Goal: Check status: Check status

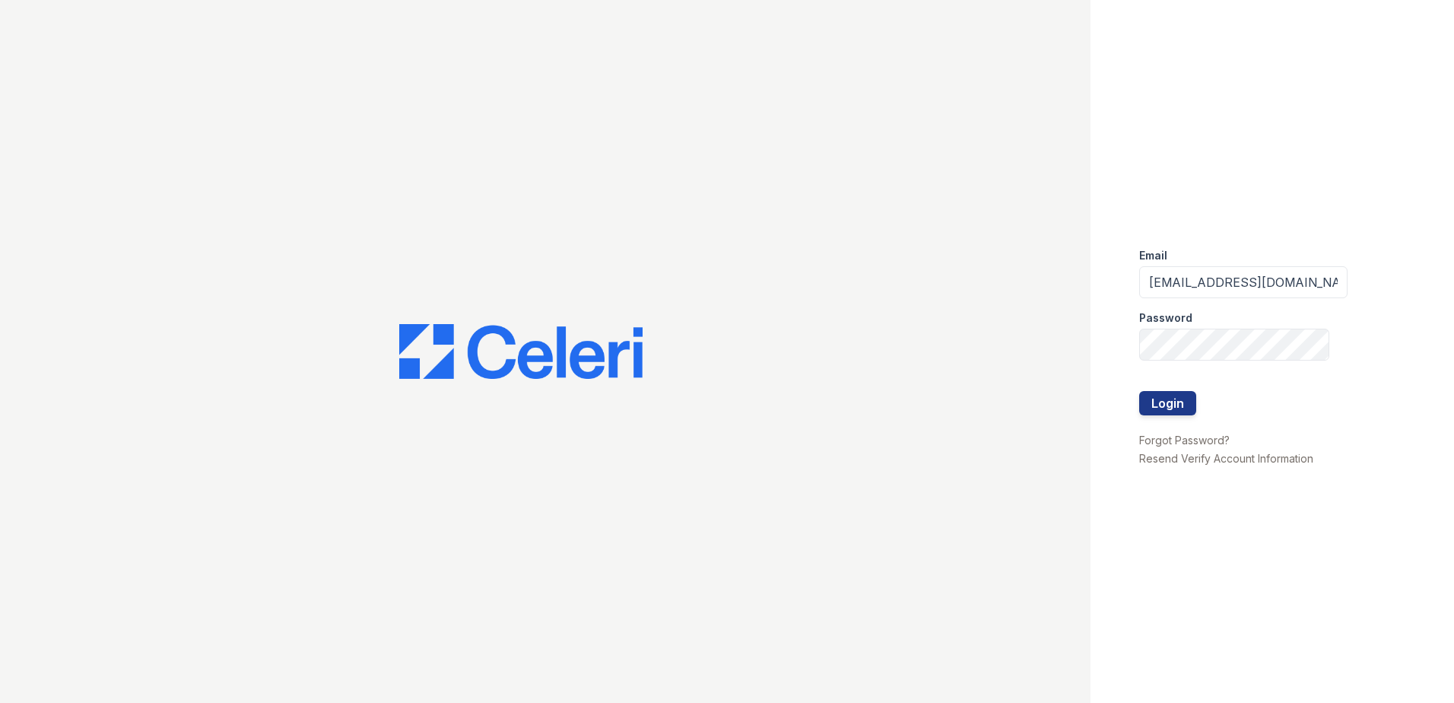
drag, startPoint x: 367, startPoint y: 103, endPoint x: 380, endPoint y: 106, distance: 13.3
click at [380, 106] on div at bounding box center [545, 351] width 1090 height 703
click at [1138, 400] on div "Email nordhaus@trinity-pm.com Password Login Forgot Password? Resend Verify Acc…" at bounding box center [1271, 351] width 363 height 703
click at [1172, 401] on button "Login" at bounding box center [1167, 403] width 57 height 24
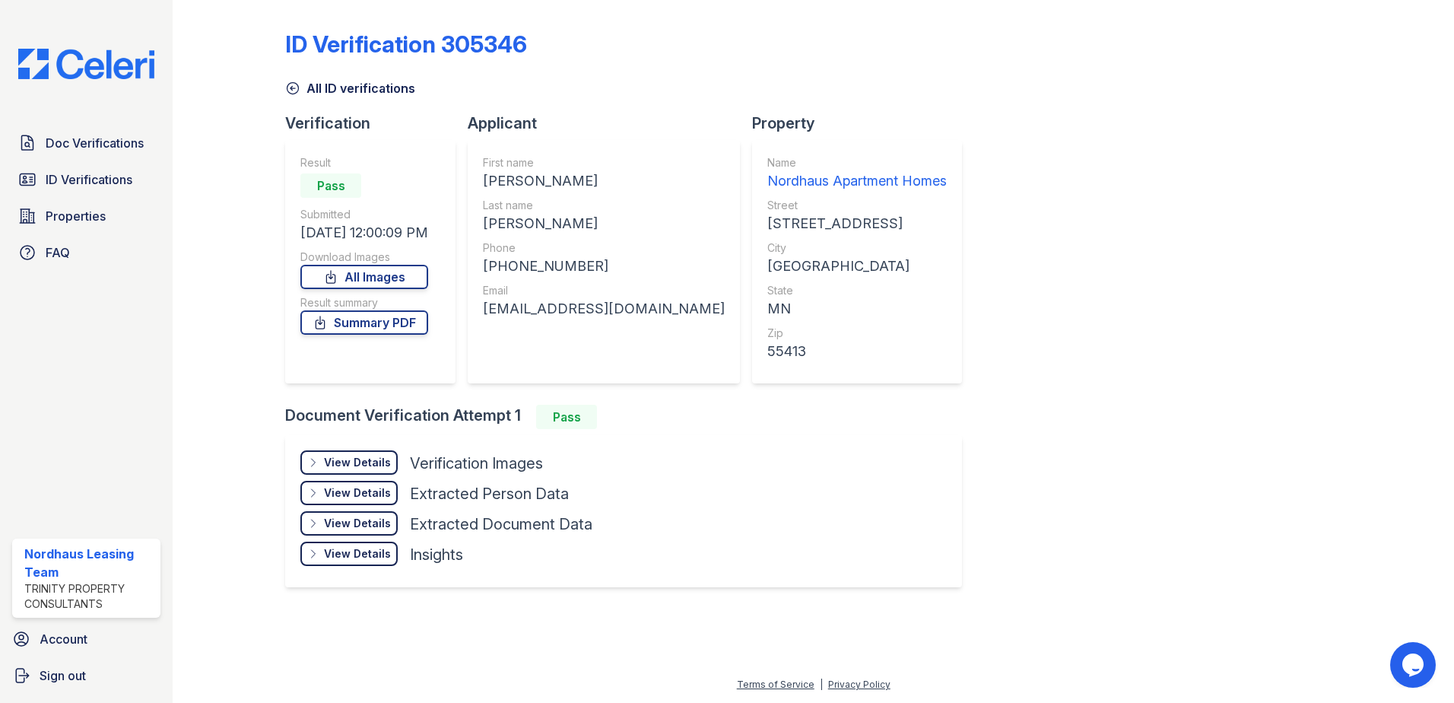
click at [373, 462] on div "View Details" at bounding box center [357, 462] width 67 height 15
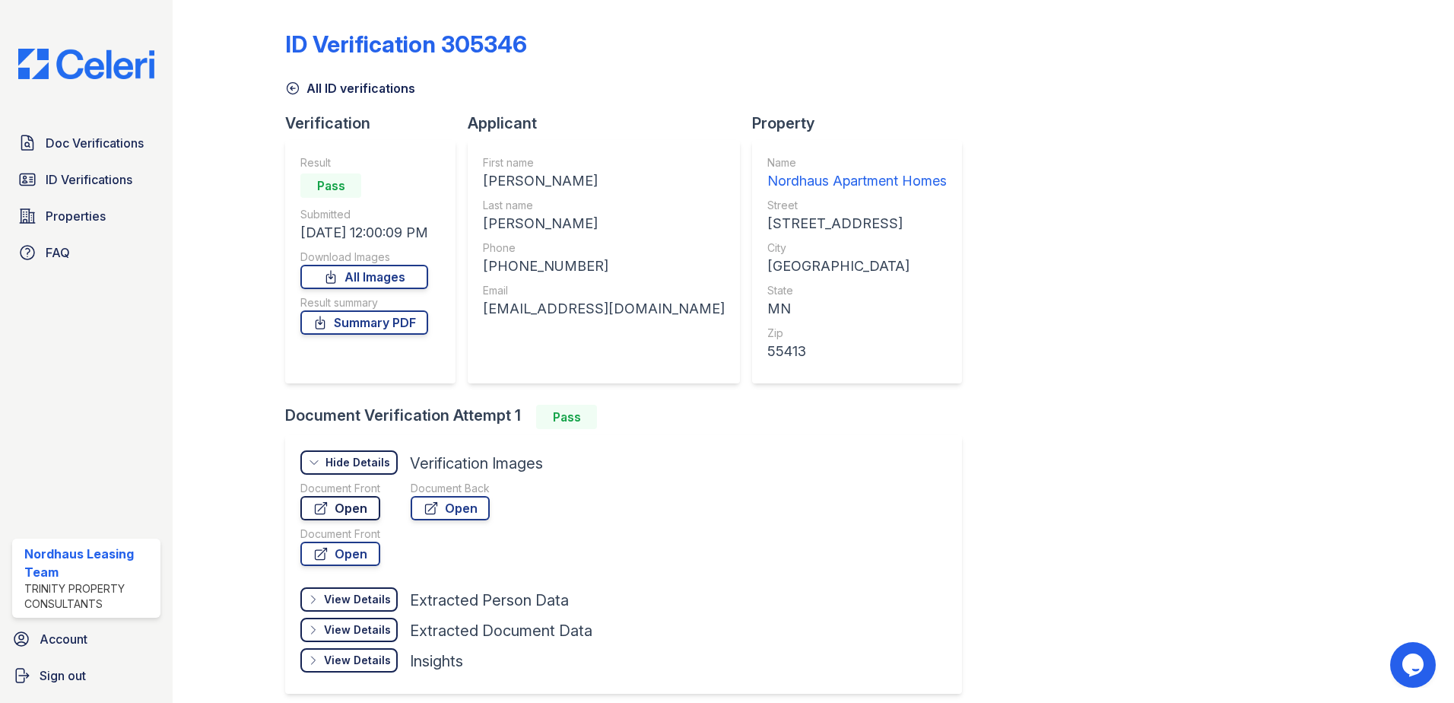
click at [352, 506] on link "Open" at bounding box center [340, 508] width 80 height 24
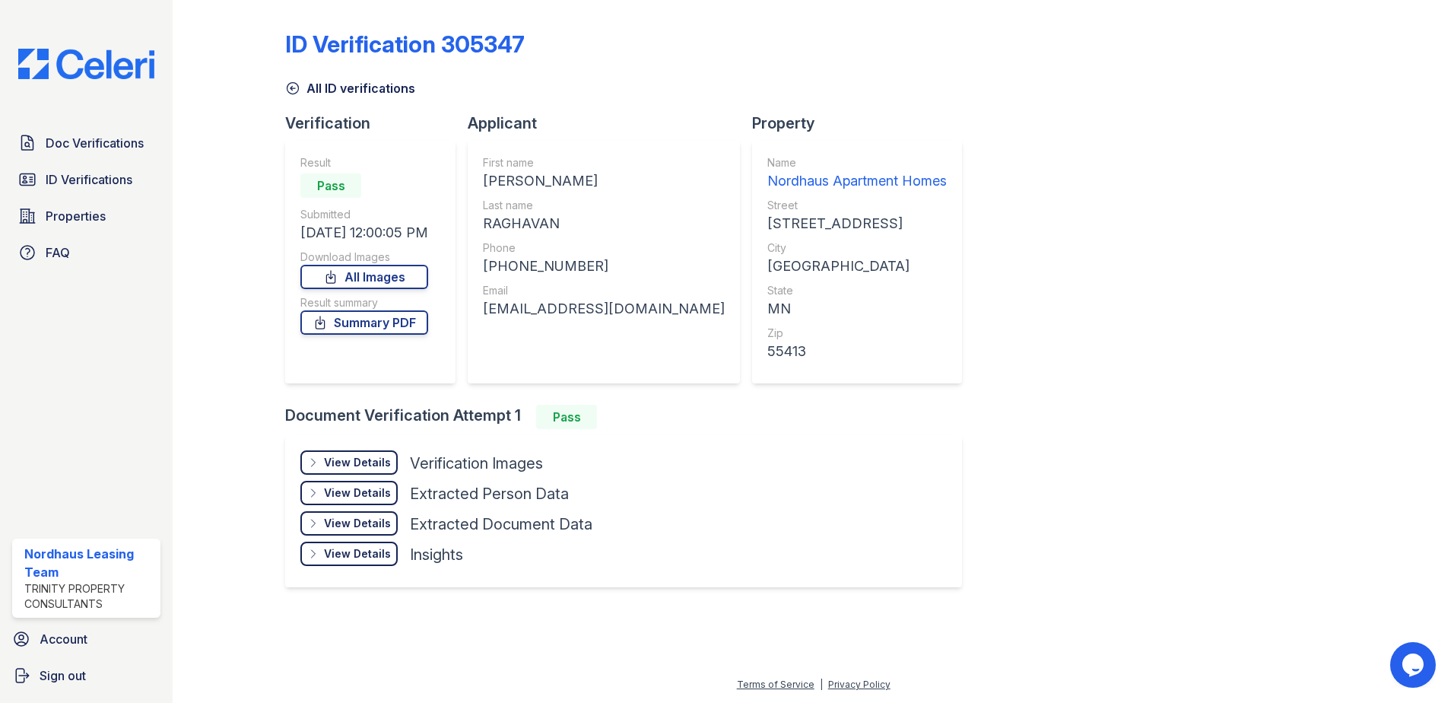
click at [373, 466] on div "View Details" at bounding box center [357, 462] width 67 height 15
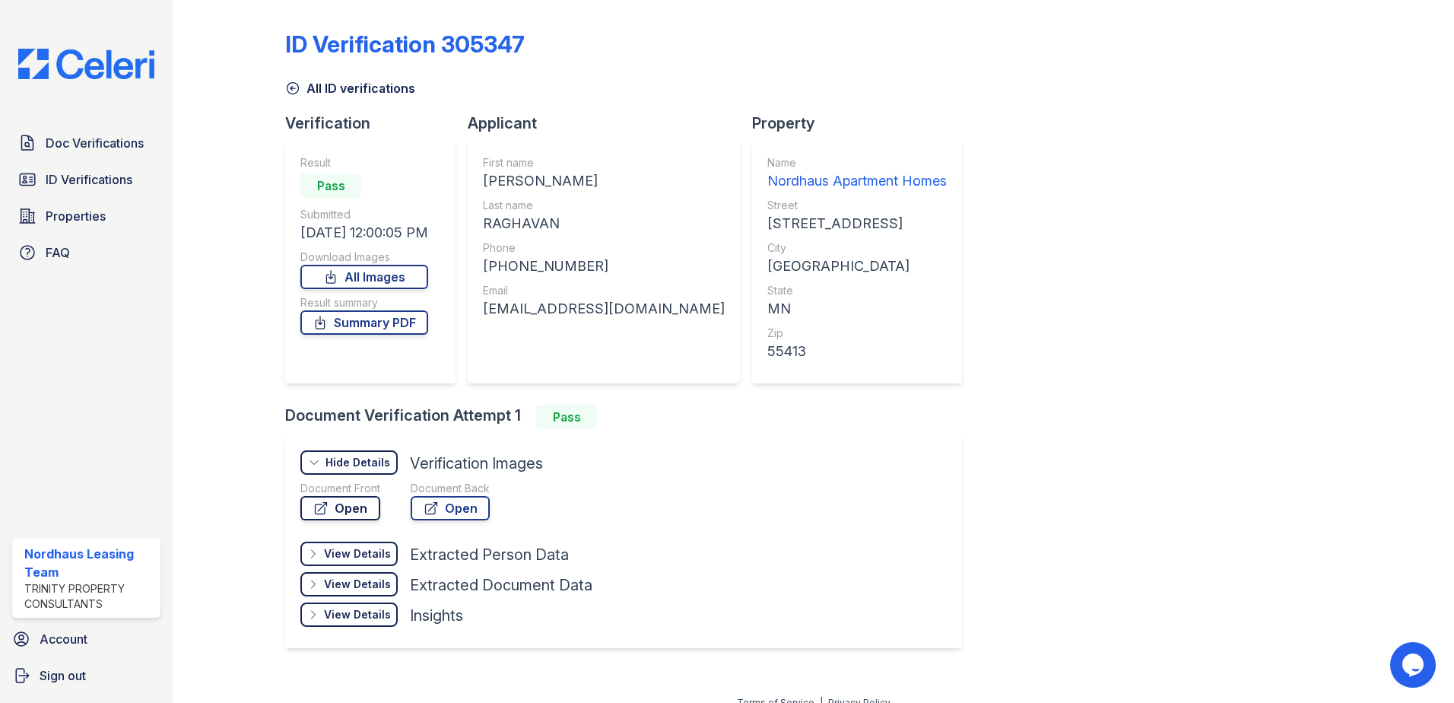
click at [338, 508] on link "Open" at bounding box center [340, 508] width 80 height 24
